Goal: Register for event/course

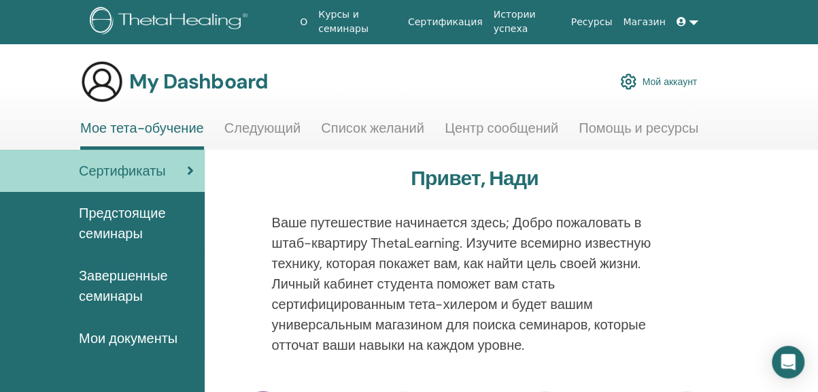
click at [672, 82] on link "Мой аккаунт" at bounding box center [658, 82] width 77 height 30
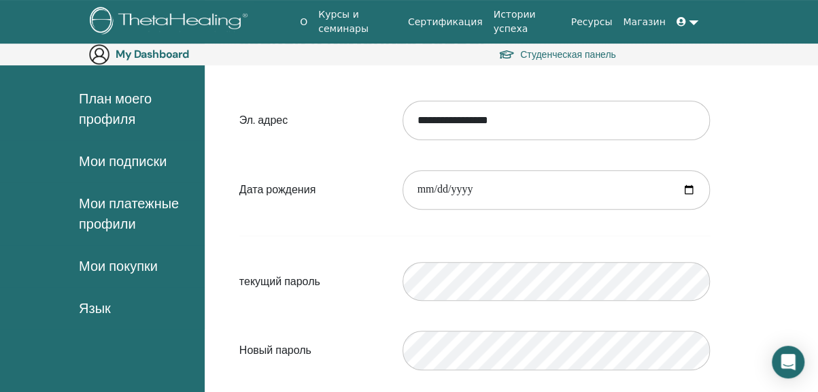
scroll to position [226, 0]
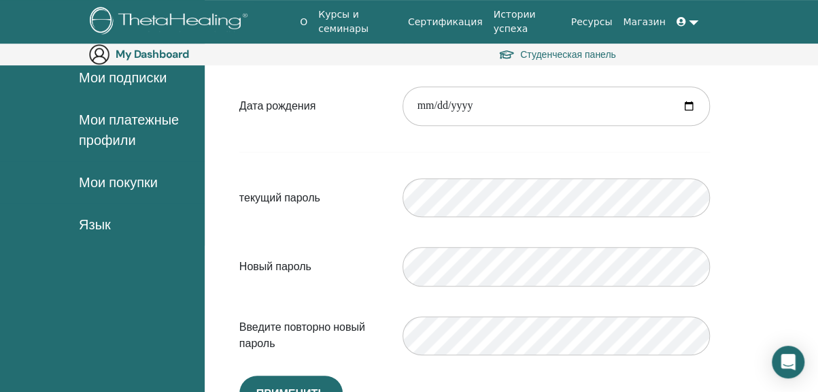
scroll to position [235, 0]
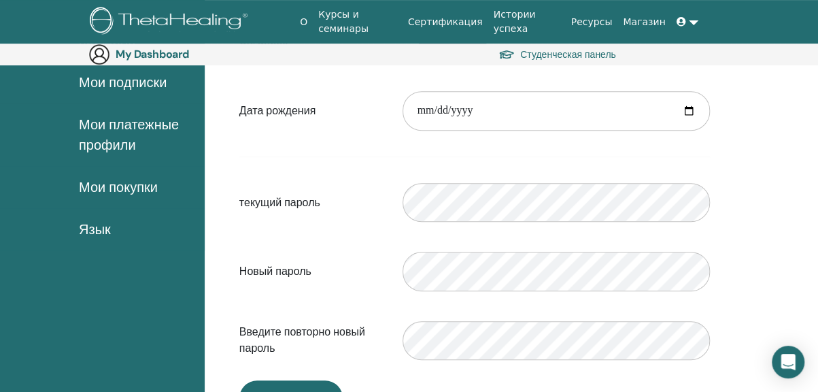
scroll to position [294, 0]
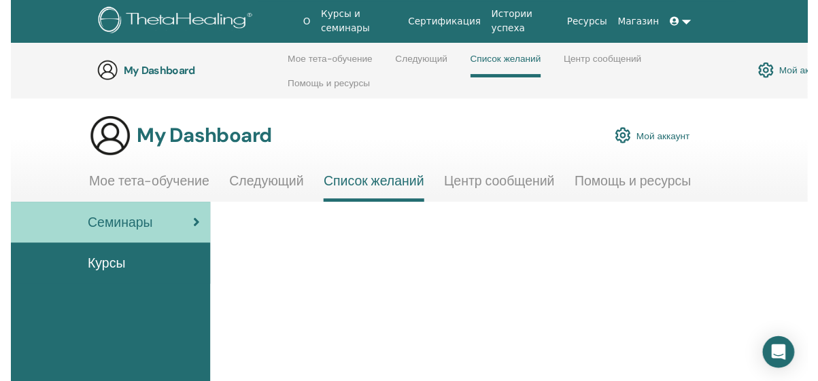
scroll to position [118, 0]
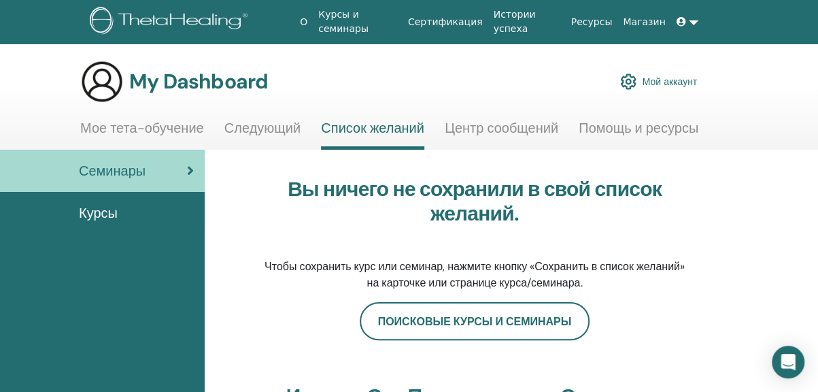
click at [658, 82] on link "Мой аккаунт" at bounding box center [658, 82] width 77 height 30
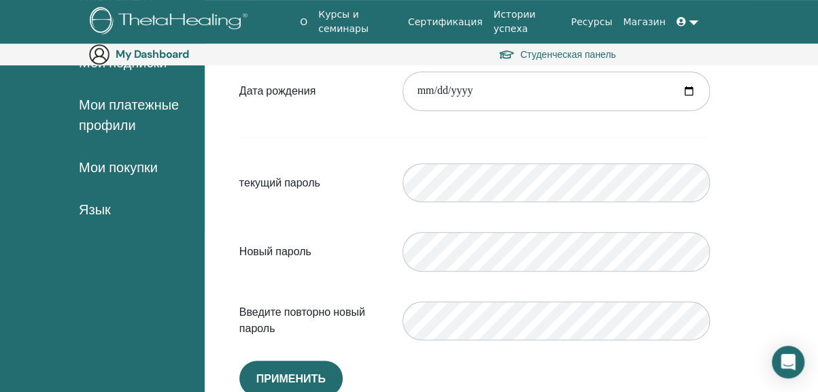
scroll to position [253, 0]
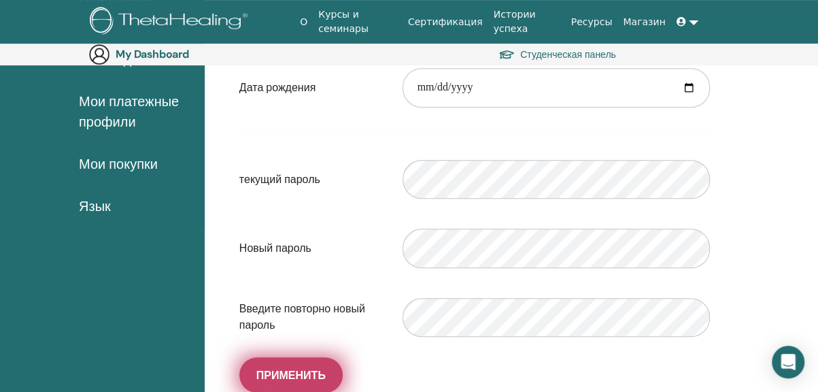
click at [308, 372] on span "Применить" at bounding box center [290, 375] width 69 height 14
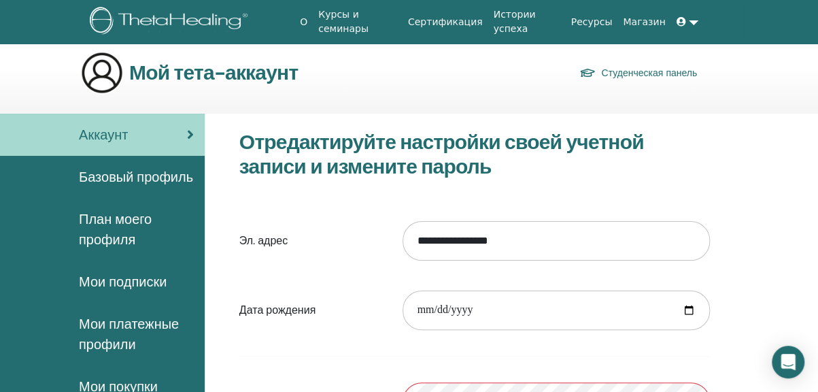
scroll to position [0, 0]
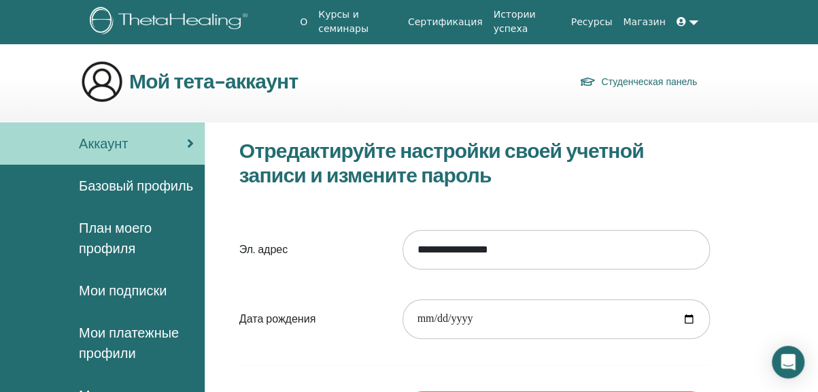
click at [676, 20] on link at bounding box center [687, 22] width 33 height 25
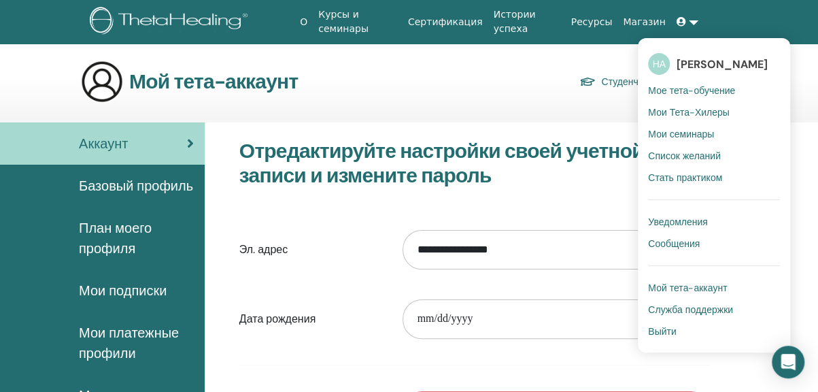
click at [660, 334] on span "Выйти" at bounding box center [662, 331] width 28 height 12
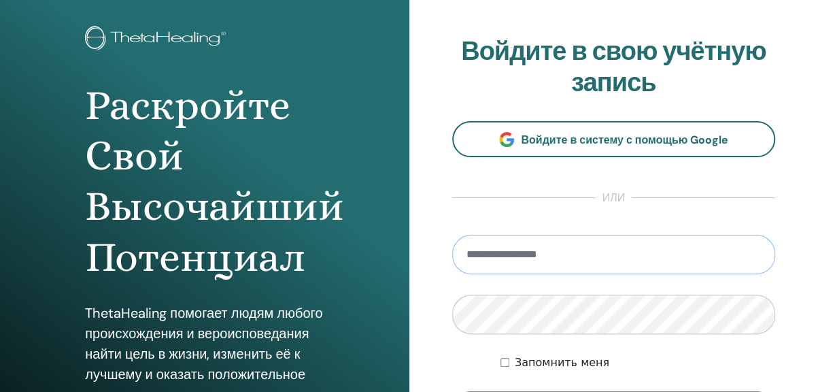
scroll to position [136, 0]
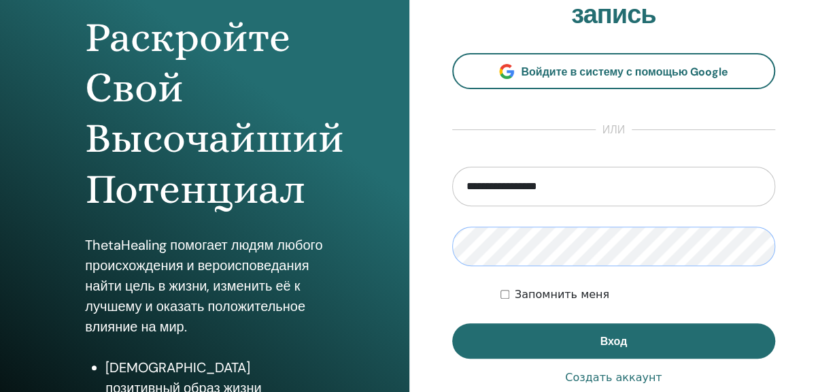
click at [356, 233] on div "Раскройте Свой Высочайший Потенциал ThetaHealing помогает людям любого происхож…" at bounding box center [409, 190] width 818 height 653
drag, startPoint x: 578, startPoint y: 183, endPoint x: 305, endPoint y: 165, distance: 273.2
click at [305, 165] on div "Раскройте Свой Высочайший Потенциал ThetaHealing помогает людям любого происхож…" at bounding box center [409, 190] width 818 height 653
type input "**********"
click at [400, 239] on div "Раскройте Свой Высочайший Потенциал ThetaHealing помогает людям любого происхож…" at bounding box center [409, 190] width 818 height 653
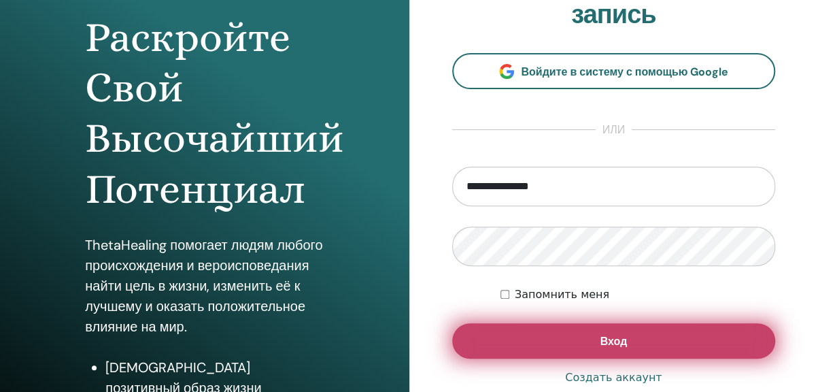
click at [527, 337] on button "Вход" at bounding box center [614, 340] width 324 height 35
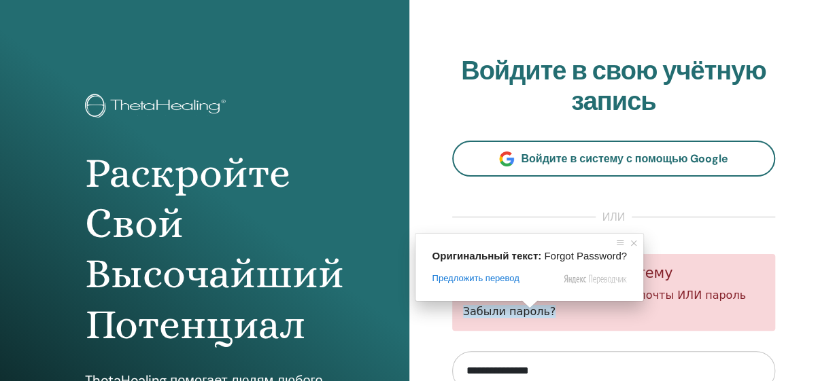
click at [528, 309] on span at bounding box center [530, 305] width 18 height 8
click at [627, 242] on span at bounding box center [634, 244] width 14 height 14
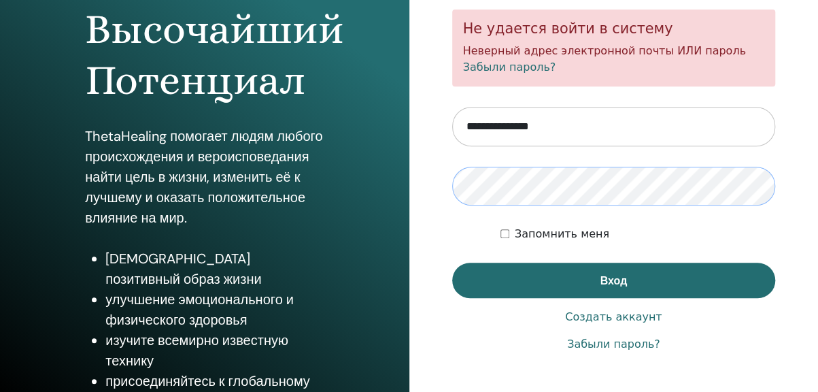
scroll to position [264, 0]
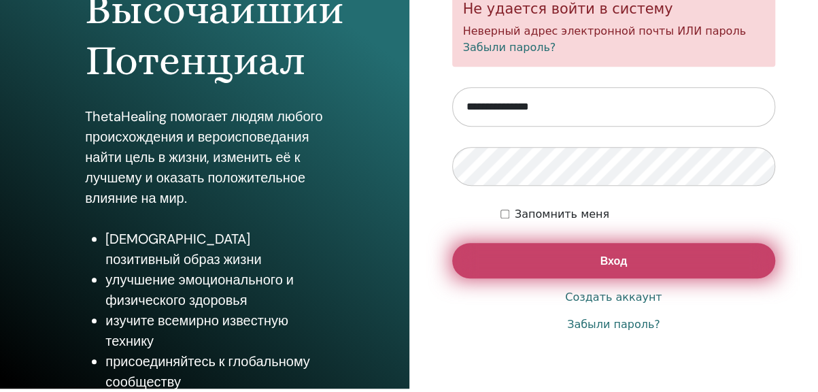
click at [636, 260] on button "Вход" at bounding box center [614, 260] width 324 height 35
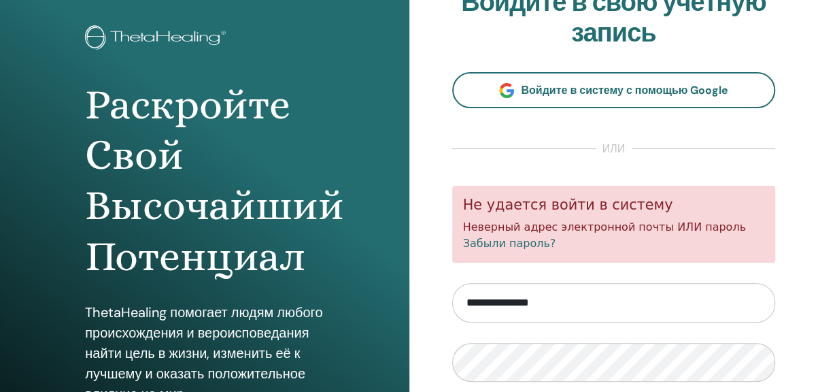
scroll to position [136, 0]
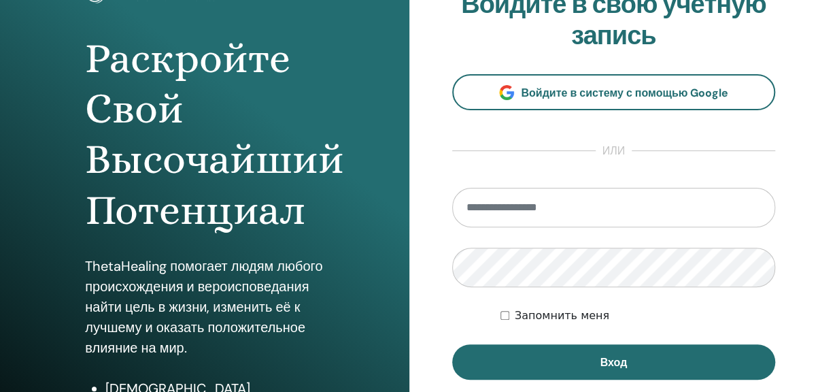
scroll to position [136, 0]
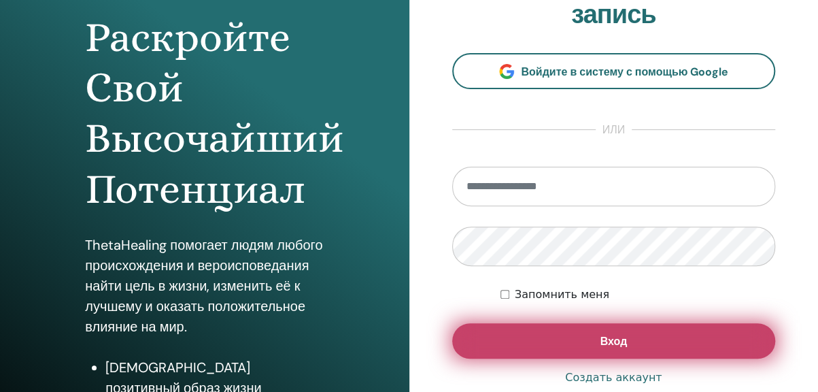
type input "**********"
click at [562, 334] on button "Вход" at bounding box center [614, 340] width 324 height 35
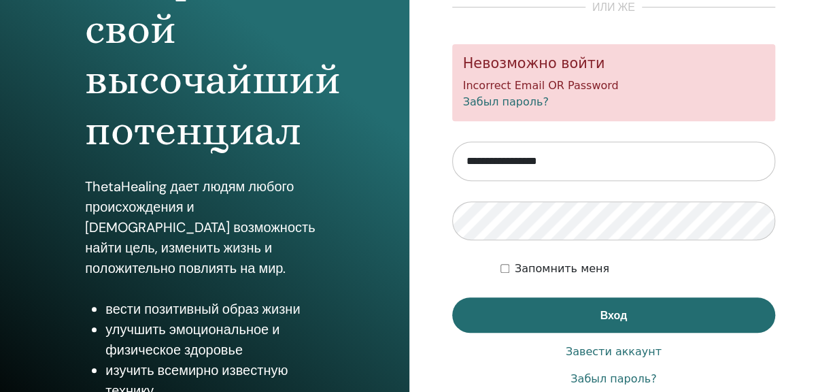
scroll to position [264, 0]
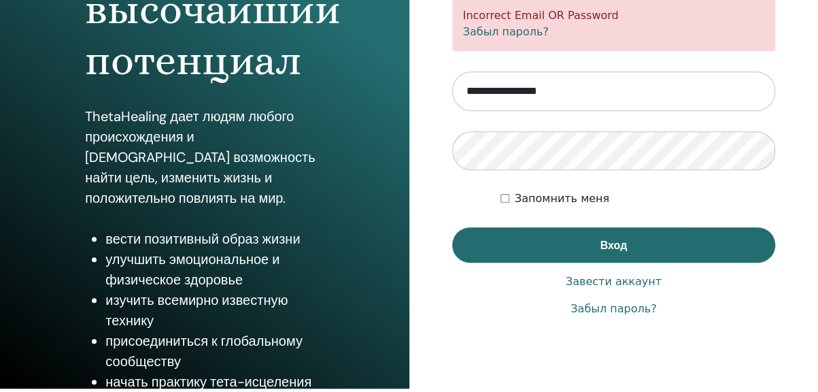
click at [594, 308] on link "Забыл пароль?" at bounding box center [613, 309] width 86 height 16
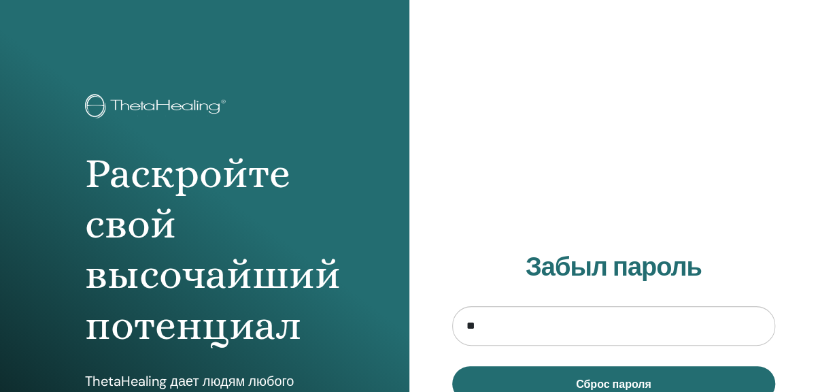
type input "*"
type input "**********"
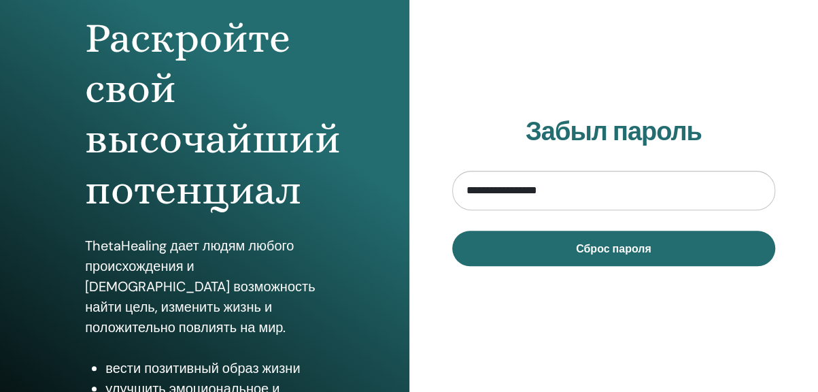
scroll to position [136, 0]
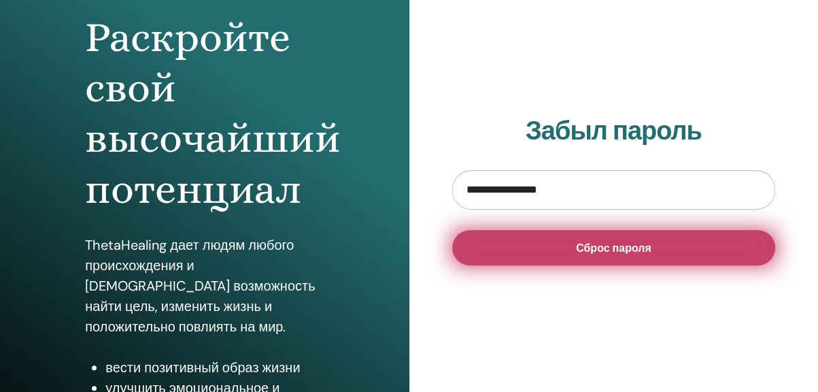
click at [578, 251] on span "Сброс пароля" at bounding box center [613, 248] width 75 height 14
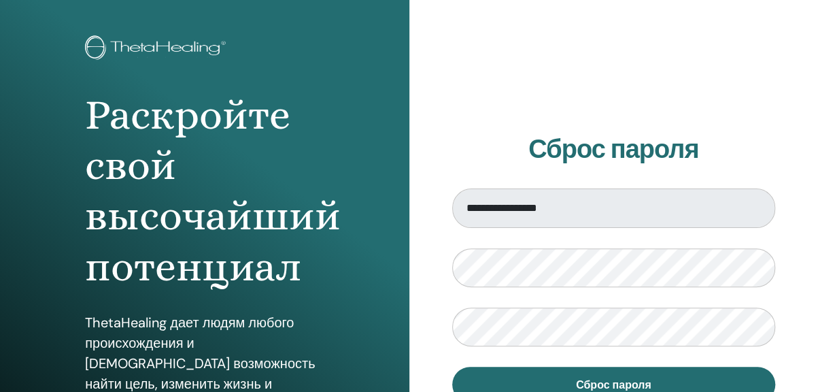
scroll to position [136, 0]
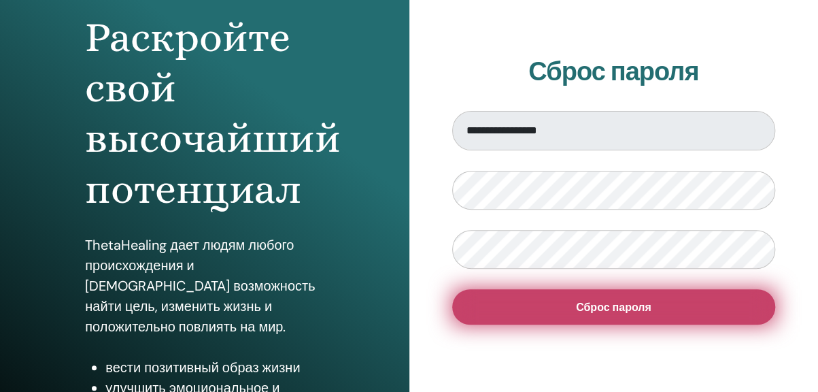
click at [551, 302] on button "Сброс пароля" at bounding box center [614, 306] width 324 height 35
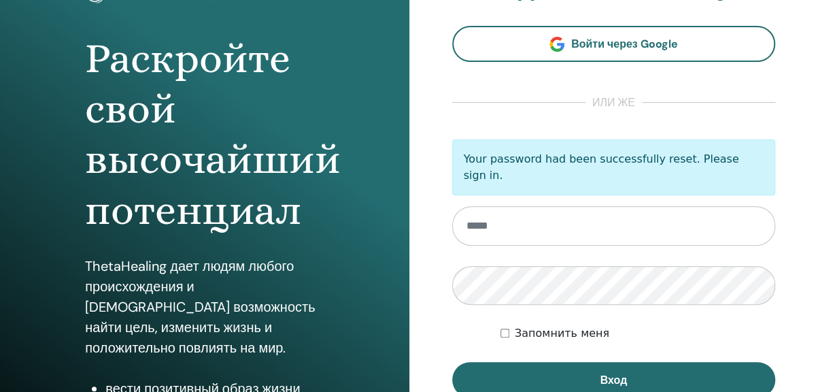
scroll to position [136, 0]
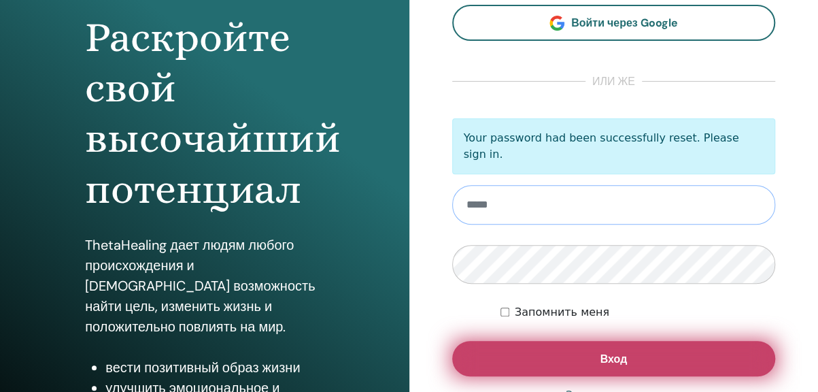
type input "**********"
click at [520, 342] on button "Вход" at bounding box center [614, 358] width 324 height 35
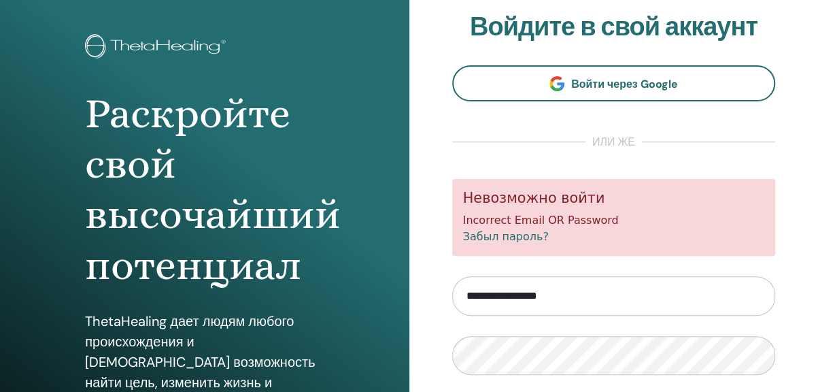
scroll to position [204, 0]
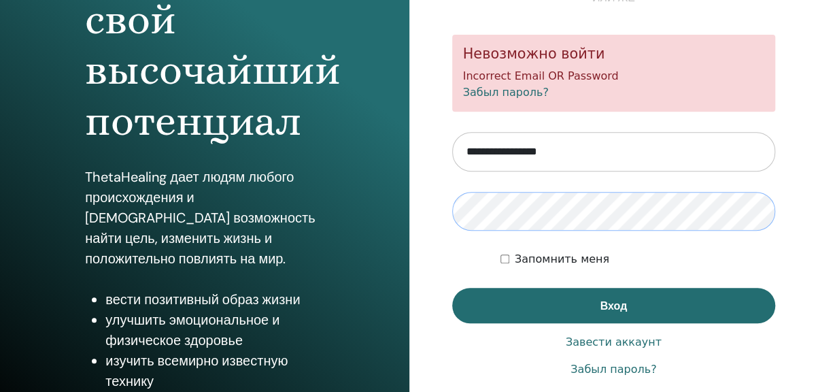
click at [359, 199] on div "Раскройте свой высочайший потенциал ThetaHealing дает людям любого происхождени…" at bounding box center [409, 122] width 818 height 653
click at [509, 257] on div "Запомнить меня" at bounding box center [637, 259] width 275 height 16
click at [504, 263] on div "Запомнить меня" at bounding box center [637, 259] width 275 height 16
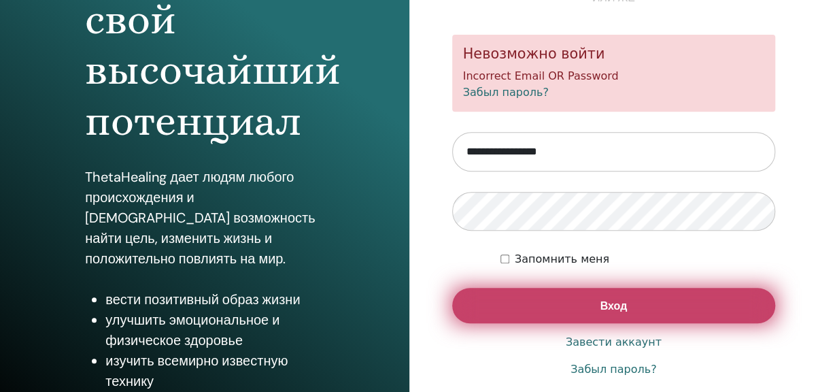
click at [541, 293] on button "Вход" at bounding box center [614, 305] width 324 height 35
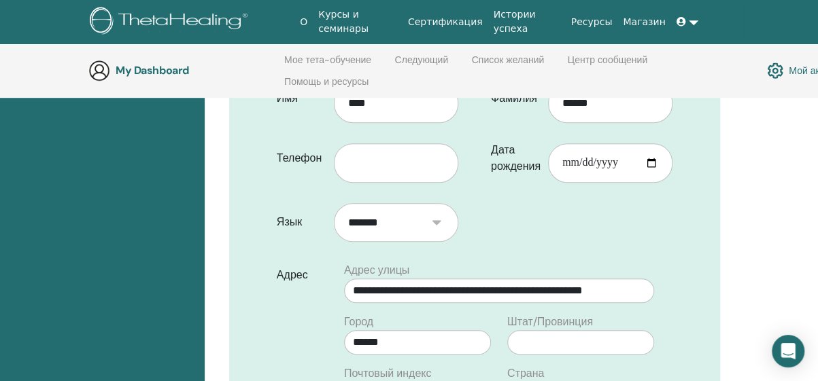
scroll to position [394, 0]
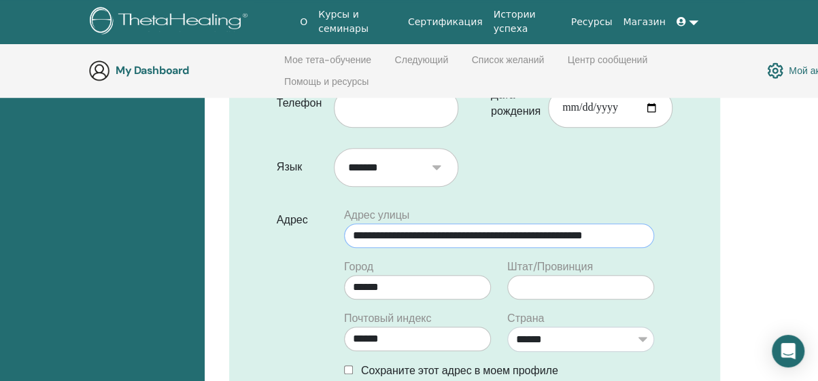
drag, startPoint x: 640, startPoint y: 214, endPoint x: 289, endPoint y: 205, distance: 351.0
click at [289, 207] on div "**********" at bounding box center [475, 298] width 416 height 183
drag, startPoint x: 401, startPoint y: 209, endPoint x: 318, endPoint y: 217, distance: 84.0
click at [318, 217] on div "**********" at bounding box center [475, 298] width 416 height 183
type input "*"
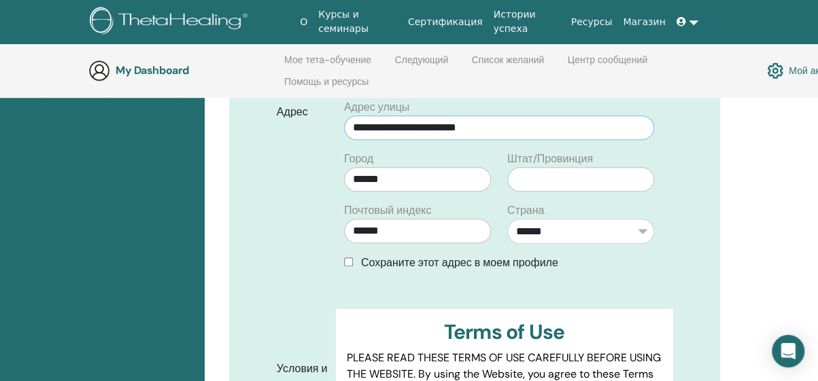
scroll to position [530, 0]
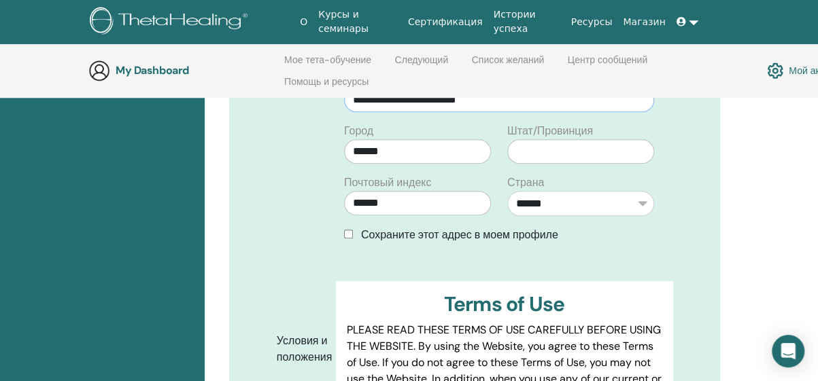
type input "**********"
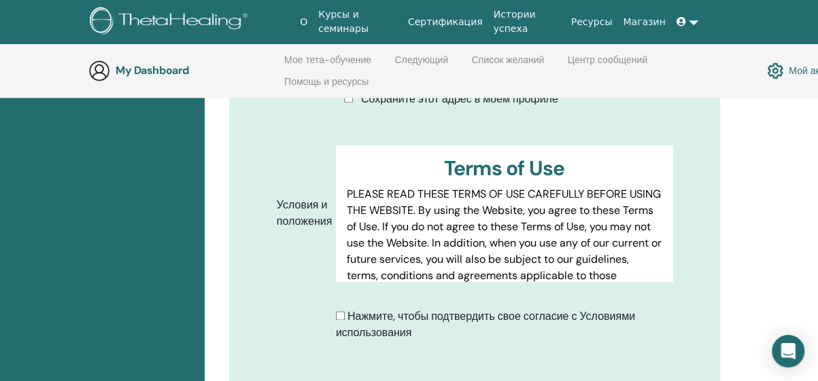
scroll to position [802, 0]
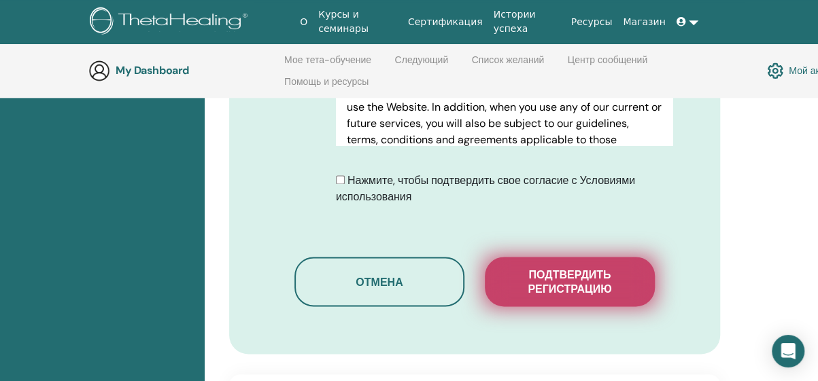
click at [553, 268] on span "Подтвердить регистрацию" at bounding box center [570, 282] width 136 height 29
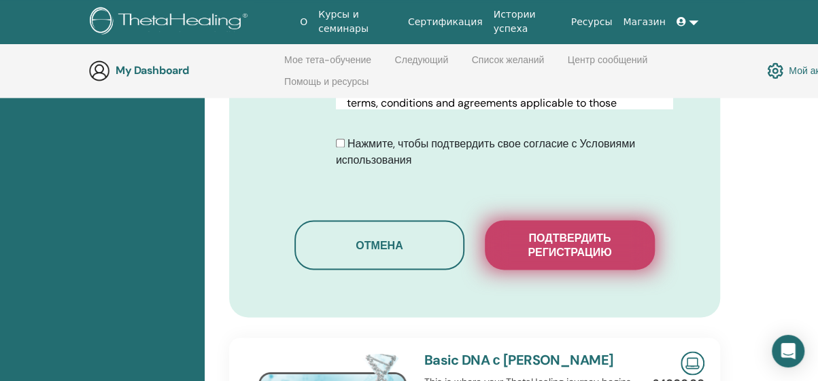
scroll to position [1006, 0]
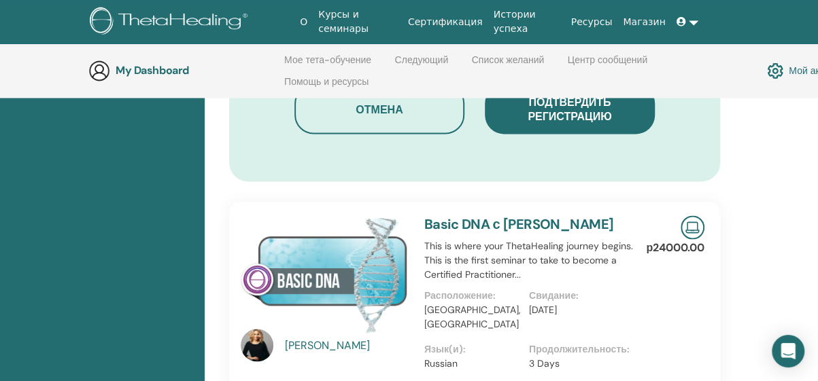
click at [534, 215] on link "Basic DNA с Tatiana Tureatca" at bounding box center [519, 224] width 190 height 18
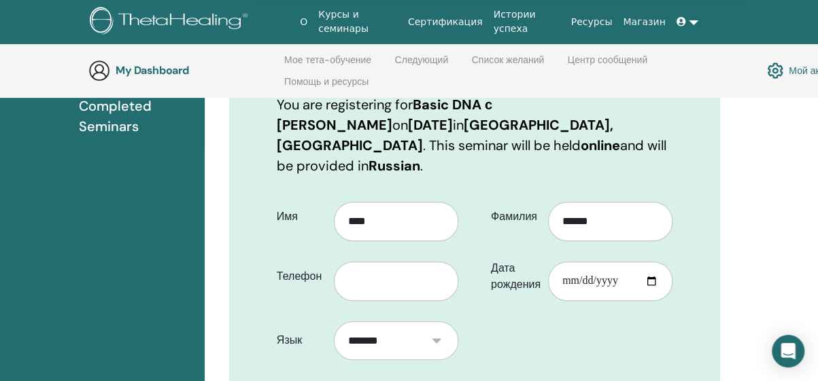
scroll to position [258, 0]
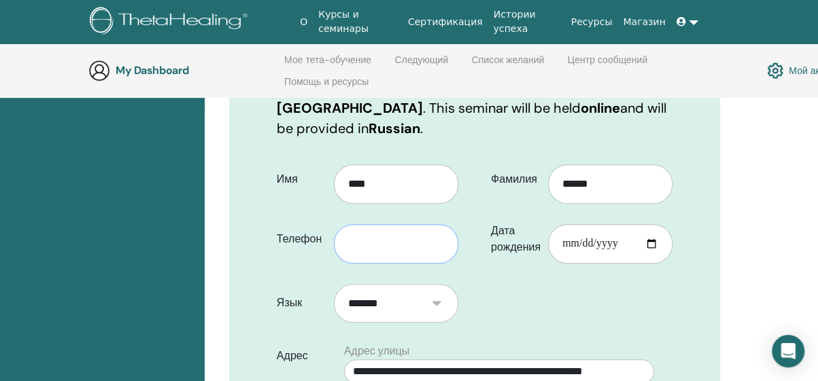
click at [389, 224] on input "text" at bounding box center [396, 243] width 124 height 39
type input "**********"
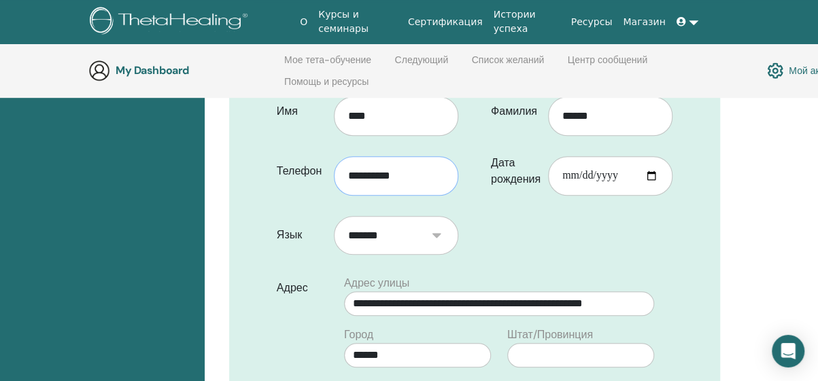
scroll to position [394, 0]
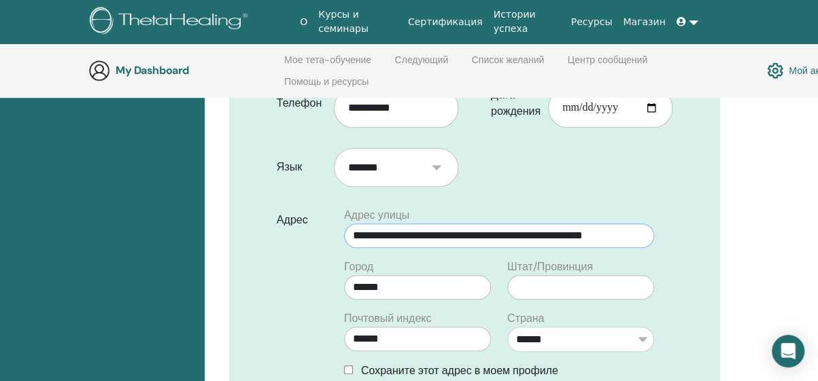
click at [382, 224] on input "**********" at bounding box center [499, 236] width 310 height 24
click at [637, 224] on input "**********" at bounding box center [499, 236] width 310 height 24
drag, startPoint x: 645, startPoint y: 212, endPoint x: 192, endPoint y: 183, distance: 453.8
click at [450, 224] on input "**********" at bounding box center [499, 236] width 310 height 24
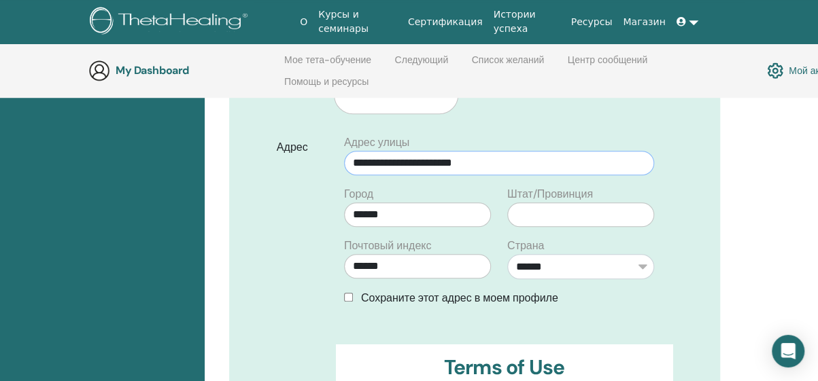
scroll to position [598, 0]
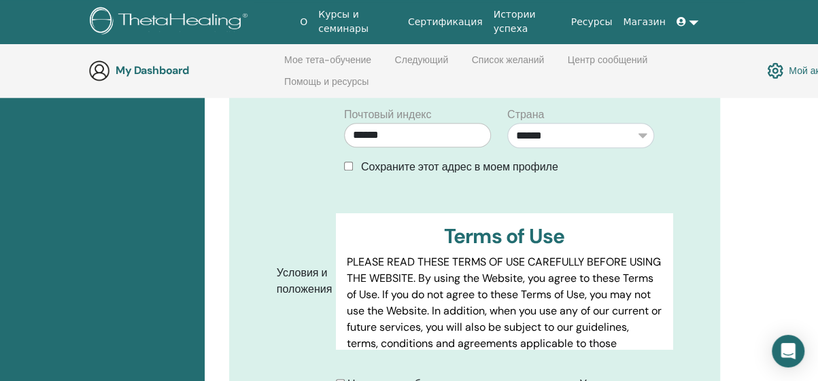
type input "**********"
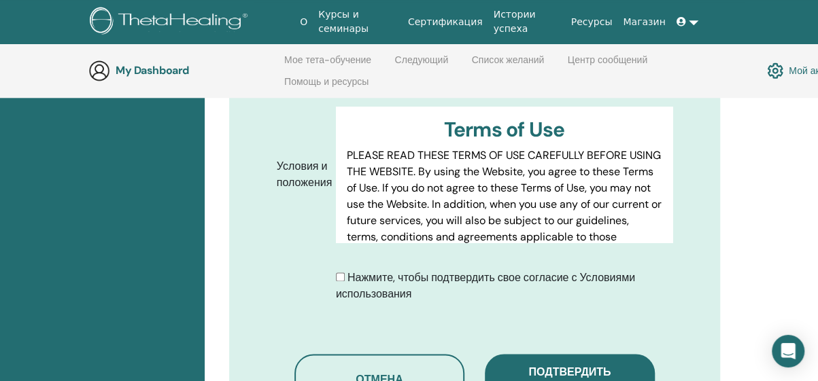
scroll to position [734, 0]
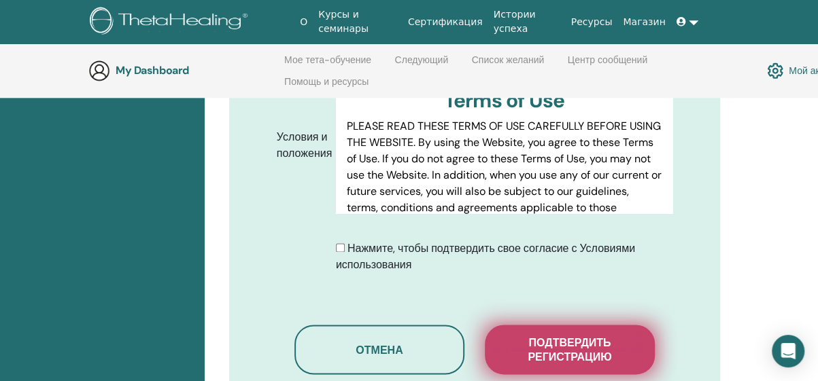
click at [543, 336] on span "Подтвердить регистрацию" at bounding box center [570, 350] width 136 height 29
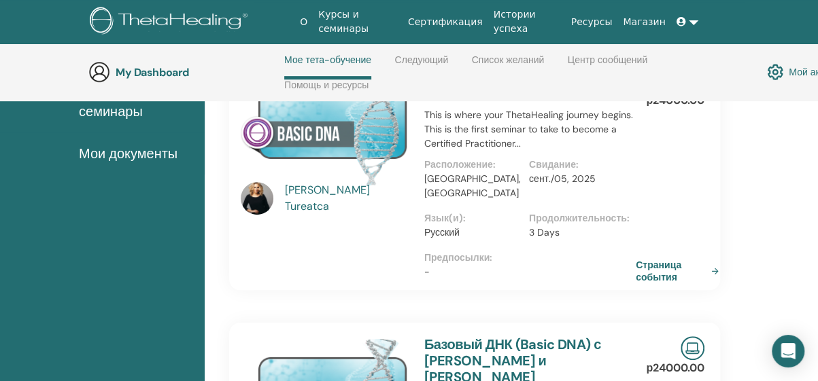
scroll to position [261, 0]
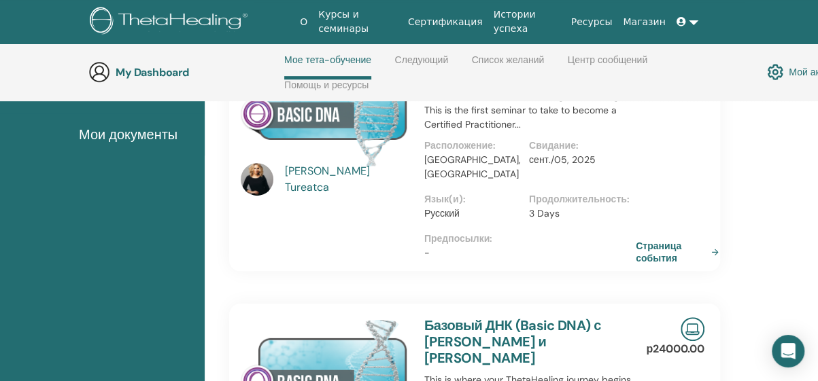
click at [662, 240] on link "Страница события" at bounding box center [680, 252] width 88 height 24
